Goal: Task Accomplishment & Management: Manage account settings

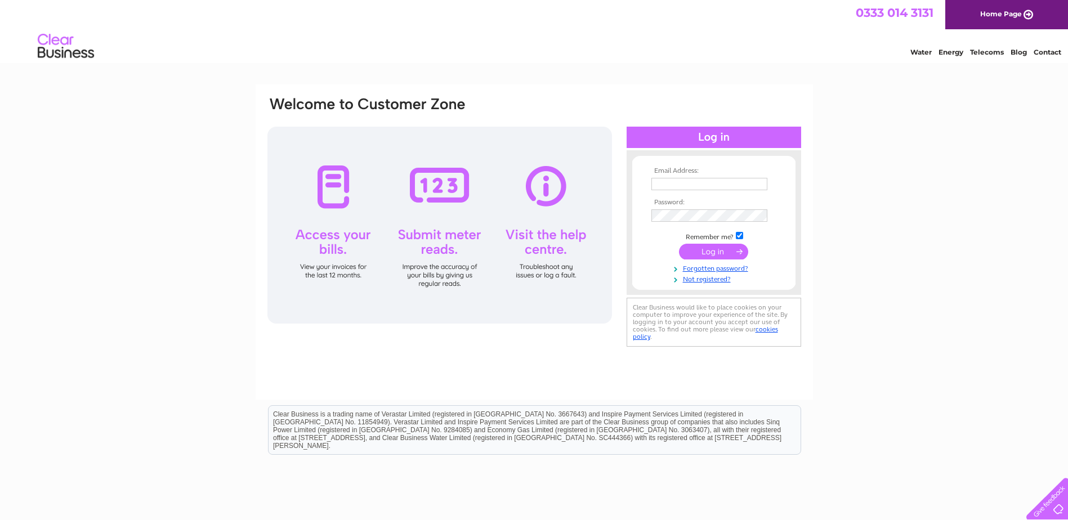
click at [463, 133] on input "text" at bounding box center [709, 184] width 116 height 12
paste input "[EMAIL_ADDRESS][DOMAIN_NAME]"
type input "[EMAIL_ADDRESS][DOMAIN_NAME]"
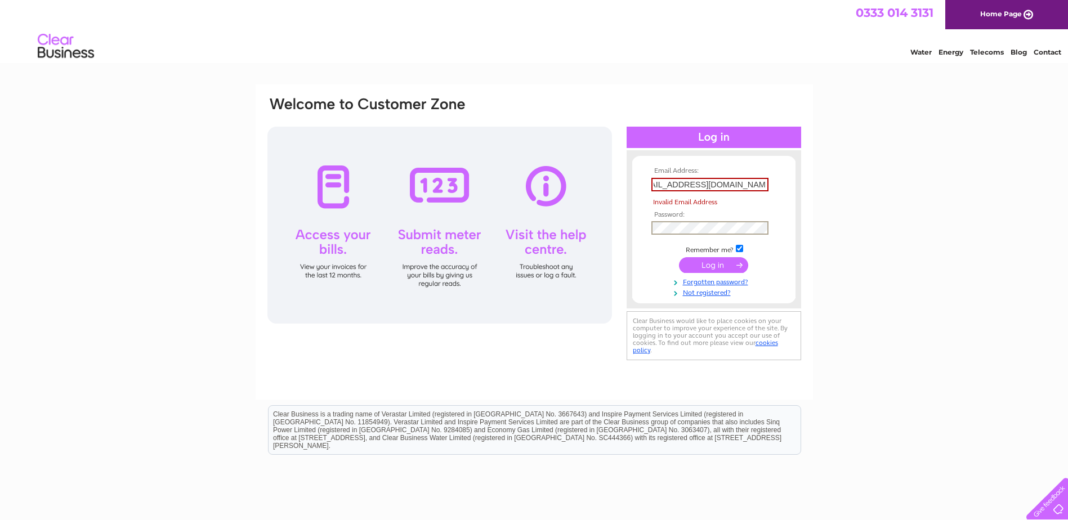
scroll to position [0, 0]
click at [463, 133] on tbody "Email Address: Accounts.Department@chss.org.uk Invalid Email Address Password: …" at bounding box center [713, 232] width 131 height 130
click at [463, 133] on input "Accounts.Department@chss.org.uk" at bounding box center [709, 185] width 117 height 14
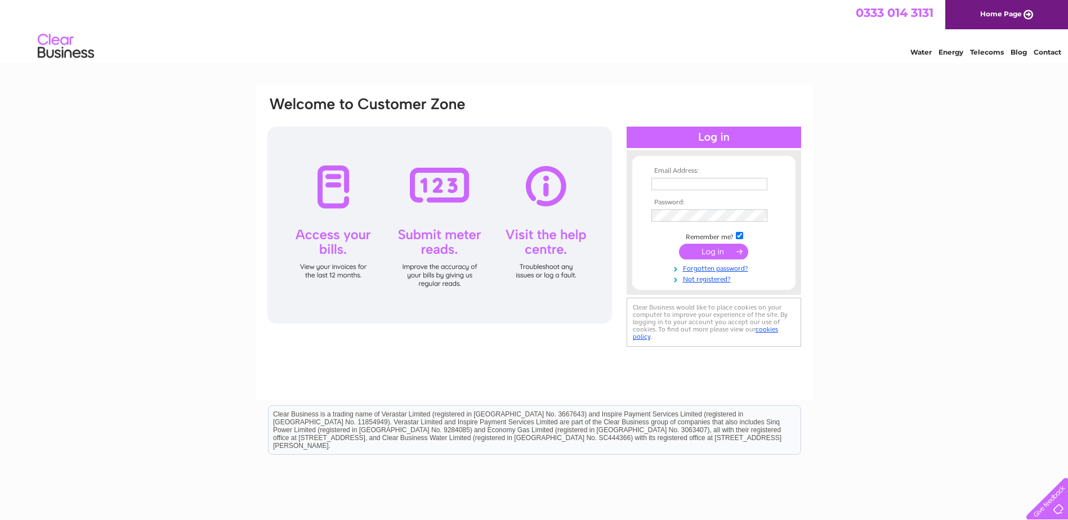
click at [682, 188] on input "text" at bounding box center [709, 184] width 116 height 12
paste input "[EMAIL_ADDRESS][DOMAIN_NAME]"
type input "[EMAIL_ADDRESS][DOMAIN_NAME]"
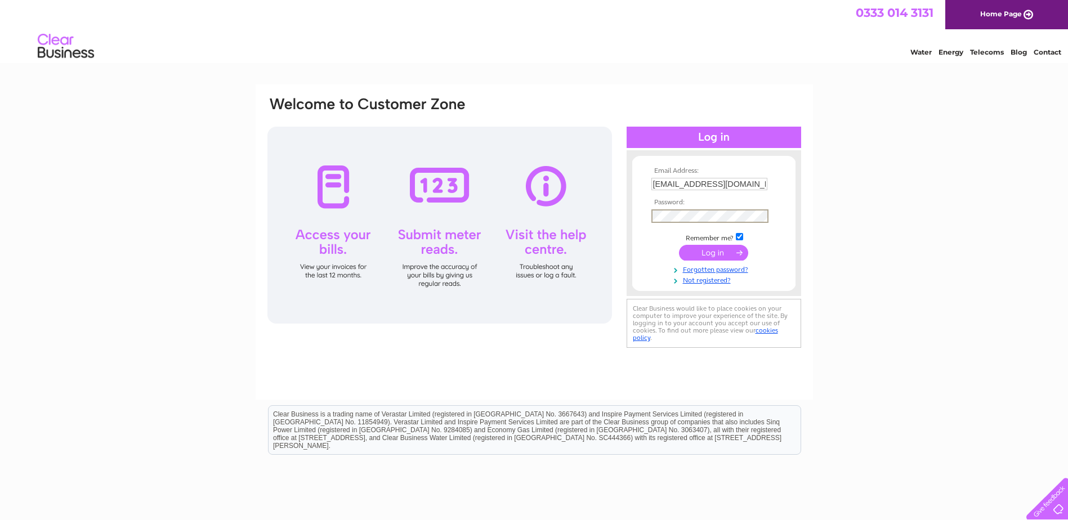
click at [711, 251] on input "submit" at bounding box center [713, 253] width 69 height 16
click at [714, 183] on input "Accounts.Department@chss.org.uk" at bounding box center [709, 184] width 116 height 12
click at [688, 250] on input "submit" at bounding box center [713, 252] width 69 height 16
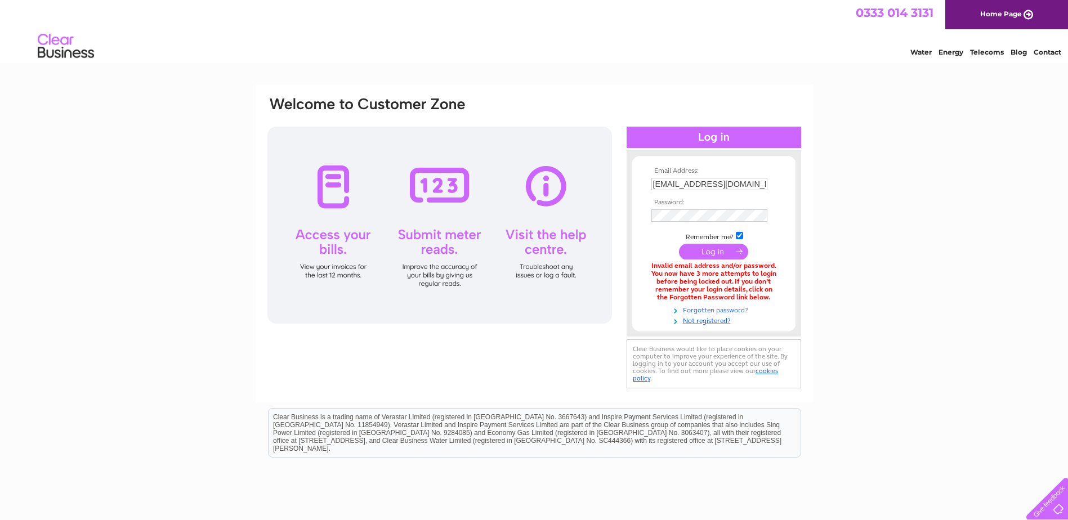
click at [698, 309] on link "Forgotten password?" at bounding box center [715, 309] width 128 height 11
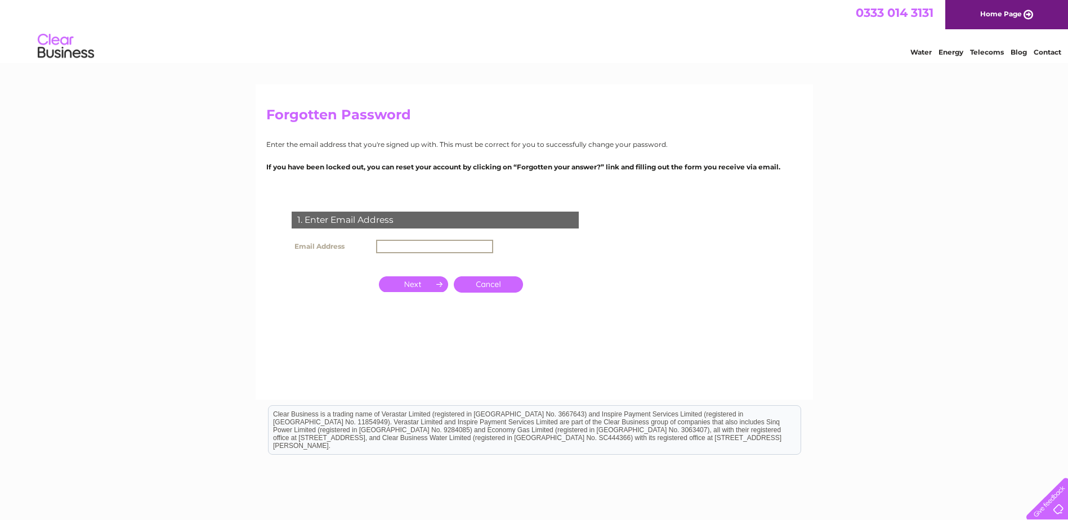
click at [402, 243] on input "text" at bounding box center [434, 247] width 117 height 14
type input "accounts.department@chss.org.uk"
click at [408, 284] on input "button" at bounding box center [413, 283] width 69 height 16
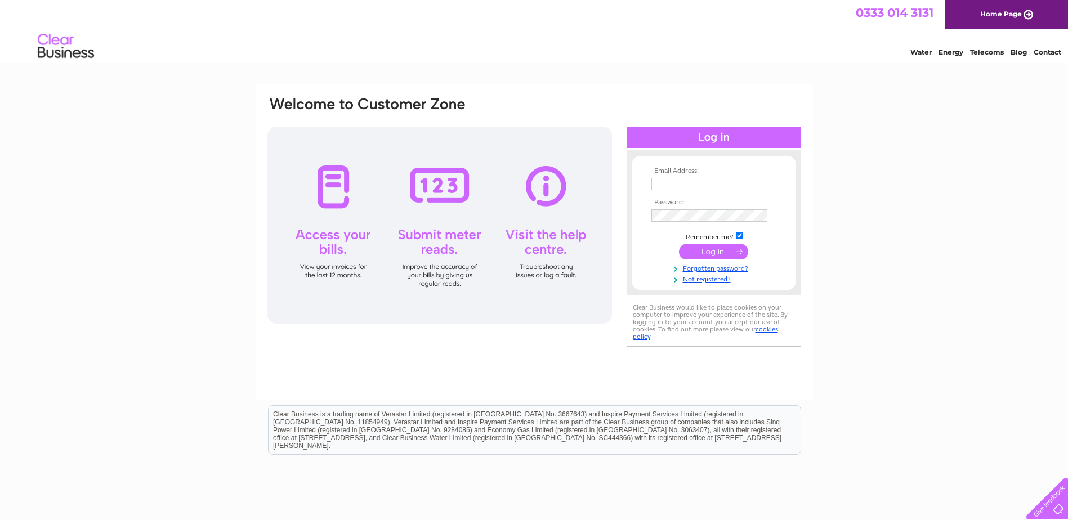
click at [690, 174] on th "Email Address:" at bounding box center [713, 171] width 131 height 8
click at [684, 187] on input "text" at bounding box center [709, 185] width 117 height 14
click at [676, 186] on input "text" at bounding box center [709, 185] width 117 height 14
paste input "Accounts.Department@chss.org.uk"
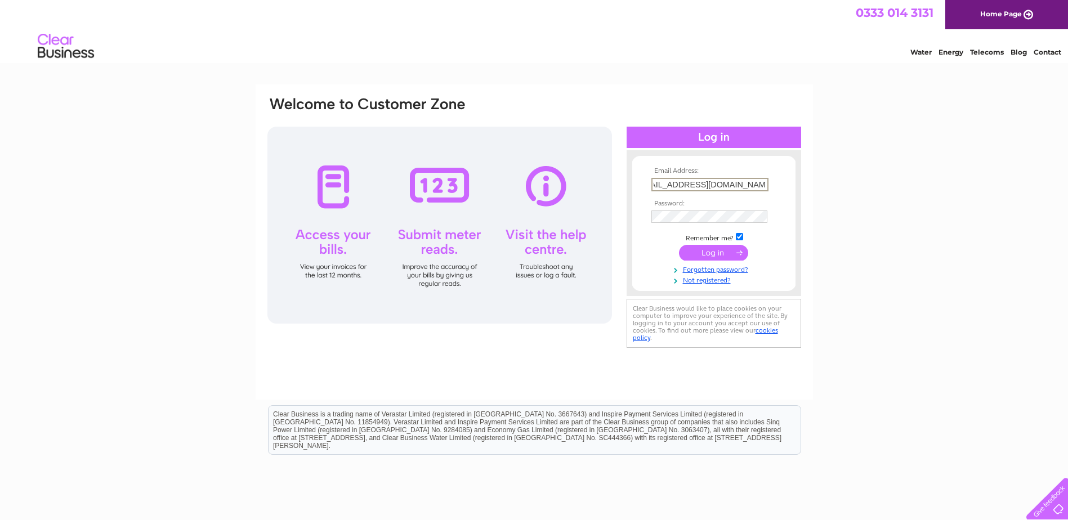
type input "Accounts.Department@chss.org.uk"
click at [670, 218] on tbody "Email Address: Accounts.Department@chss.org.uk Password: Remember me?" at bounding box center [713, 226] width 131 height 118
